Goal: Find specific fact: Find specific fact

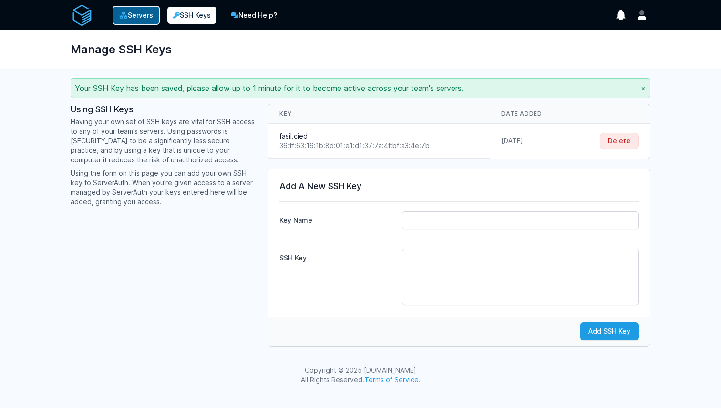
click at [147, 10] on link "Servers" at bounding box center [135, 15] width 47 height 19
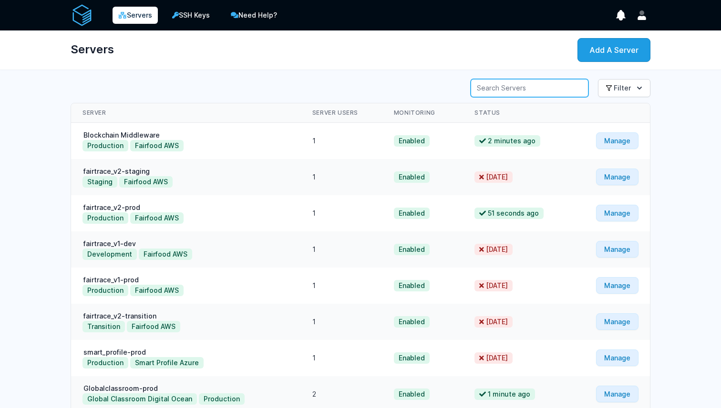
click at [545, 82] on input "Server Search" at bounding box center [529, 88] width 118 height 18
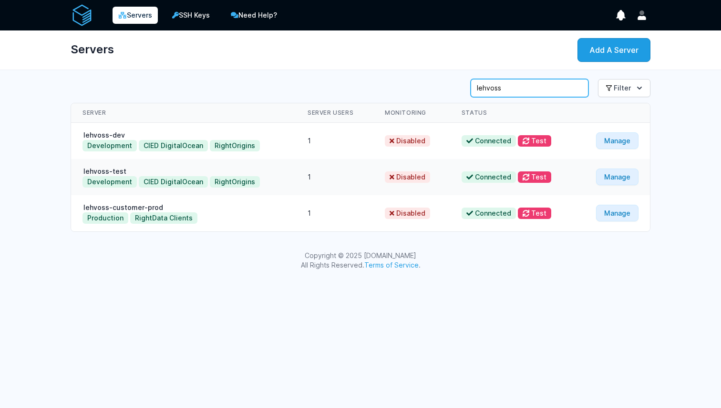
type input "lehvoss"
click at [121, 166] on td "lehvoss-test Development CIED DigitalOcean RightOrigins" at bounding box center [183, 177] width 225 height 36
click at [117, 168] on link "lehvoss-test" at bounding box center [104, 171] width 45 height 8
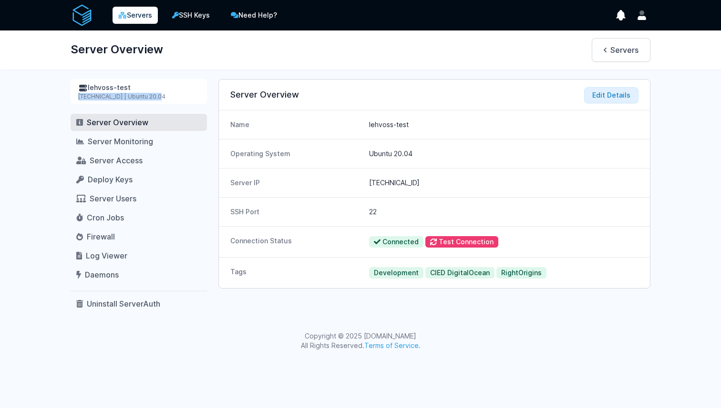
drag, startPoint x: 73, startPoint y: 100, endPoint x: 114, endPoint y: 101, distance: 41.5
click at [114, 101] on div "lehvoss-test [TECHNICAL_ID] | Ubuntu 20.04" at bounding box center [139, 91] width 136 height 25
click at [114, 93] on div "[TECHNICAL_ID] | Ubuntu 20.04" at bounding box center [138, 97] width 121 height 8
click at [75, 94] on div "lehvoss-test [TECHNICAL_ID] | Ubuntu 20.04" at bounding box center [139, 91] width 136 height 25
drag, startPoint x: 75, startPoint y: 94, endPoint x: 95, endPoint y: 94, distance: 19.5
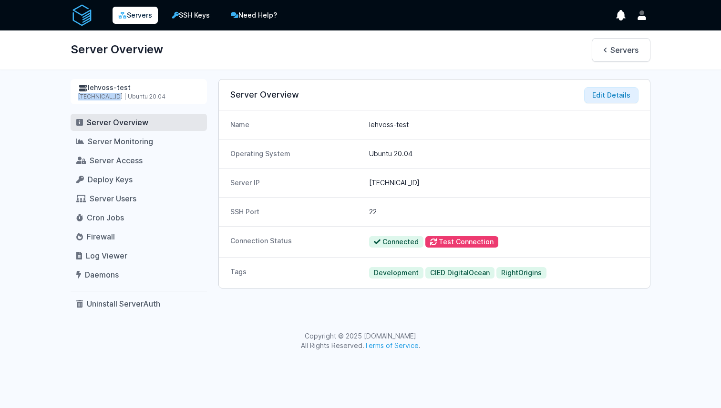
click at [95, 94] on div "lehvoss-test [TECHNICAL_ID] | Ubuntu 20.04" at bounding box center [139, 91] width 136 height 25
copy div "[TECHNICAL_ID]"
